Goal: Check status

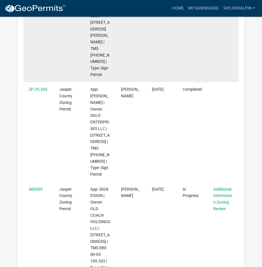
scroll to position [315, 0]
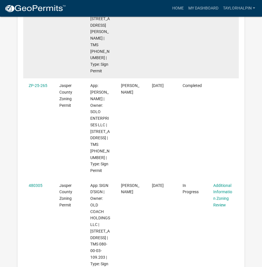
click at [130, 186] on datatable-body-cell "[PERSON_NAME]" at bounding box center [131, 227] width 31 height 99
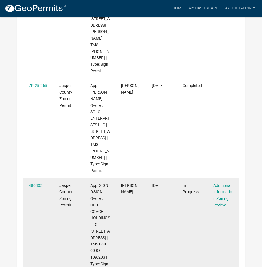
click at [38, 178] on datatable-body-cell "480305" at bounding box center [38, 227] width 31 height 99
click at [40, 183] on link "480305" at bounding box center [36, 185] width 14 height 5
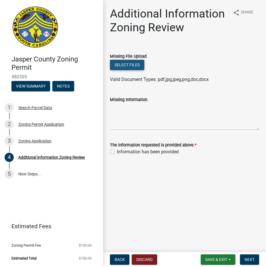
click at [138, 63] on button "Select files" at bounding box center [127, 65] width 34 height 10
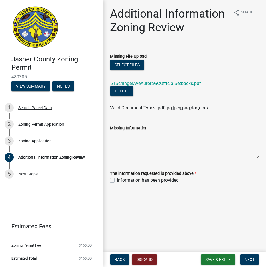
click at [117, 179] on label "Information has been provided" at bounding box center [148, 180] width 62 height 7
click at [117, 179] on input "Information has been provided" at bounding box center [119, 179] width 4 height 4
checkbox input "true"
click at [254, 259] on span "Next" at bounding box center [250, 259] width 10 height 5
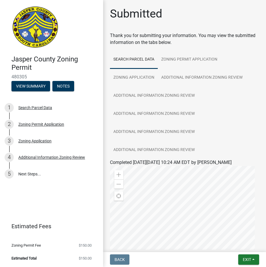
click at [32, 8] on img at bounding box center [35, 27] width 48 height 43
